Goal: Navigation & Orientation: Find specific page/section

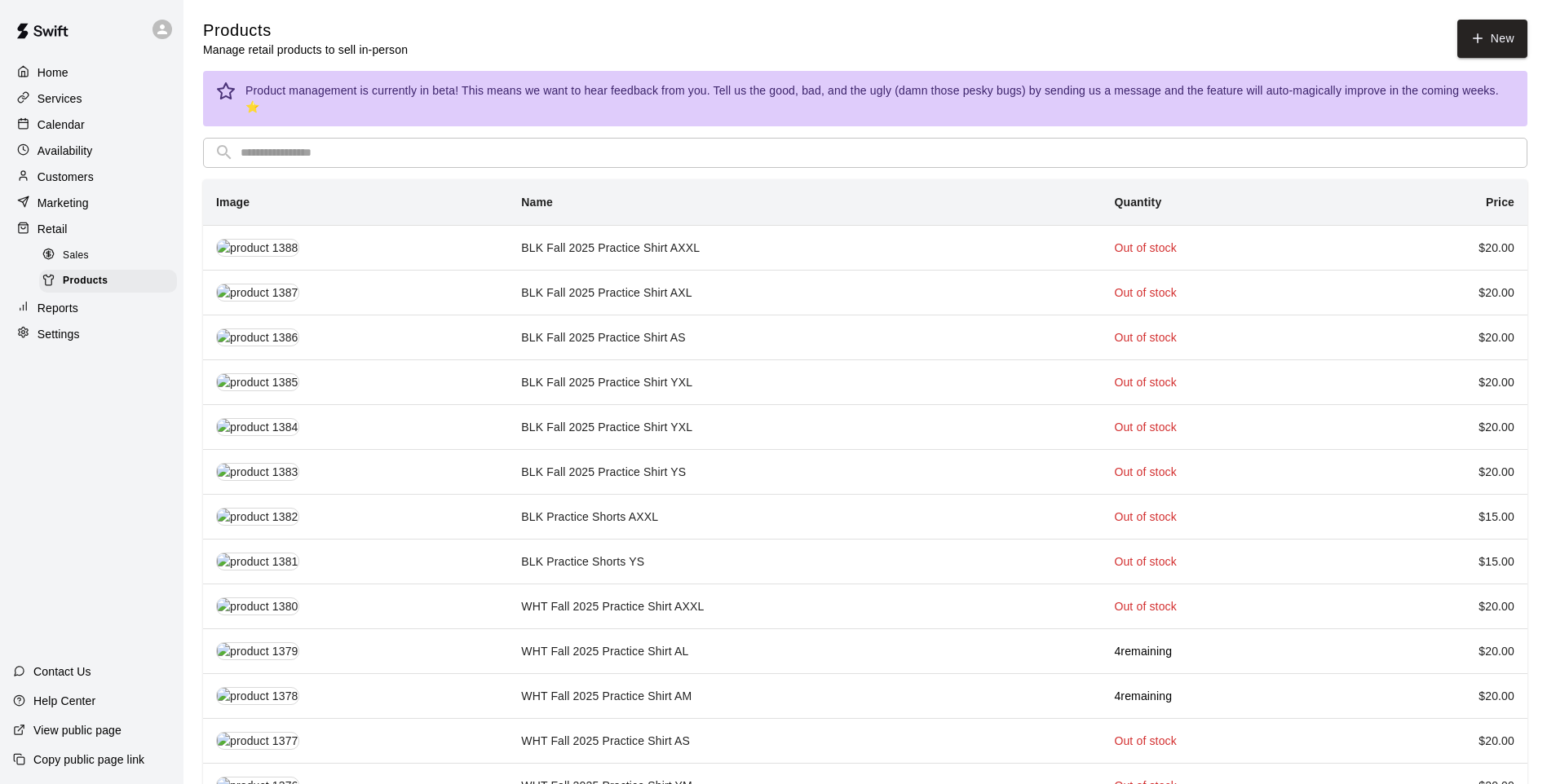
click at [86, 212] on p "Marketing" at bounding box center [63, 203] width 51 height 16
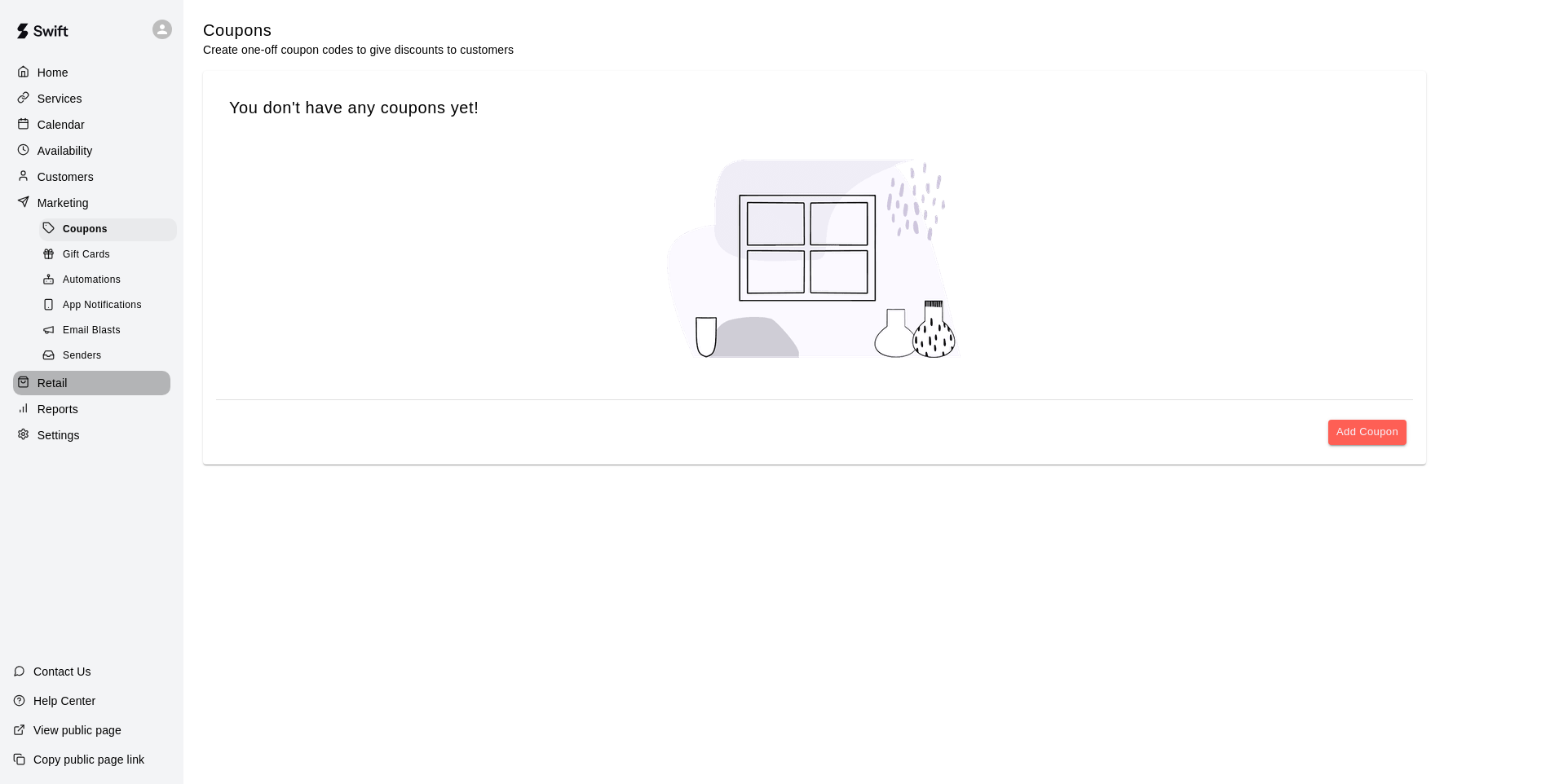
click at [84, 392] on div "Retail" at bounding box center [91, 383] width 158 height 24
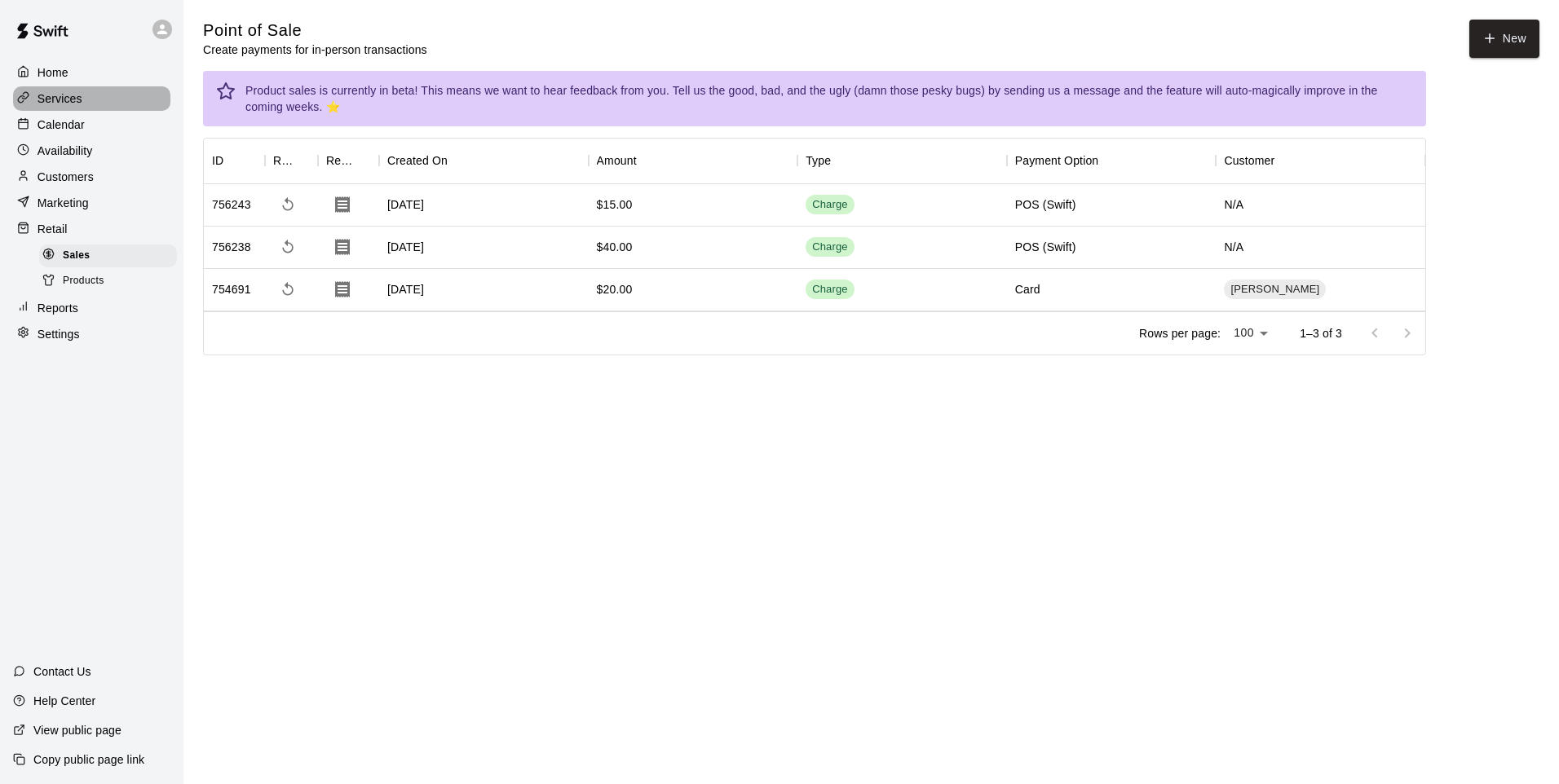
click at [108, 94] on div "Services" at bounding box center [91, 98] width 158 height 24
